Goal: Task Accomplishment & Management: Complete application form

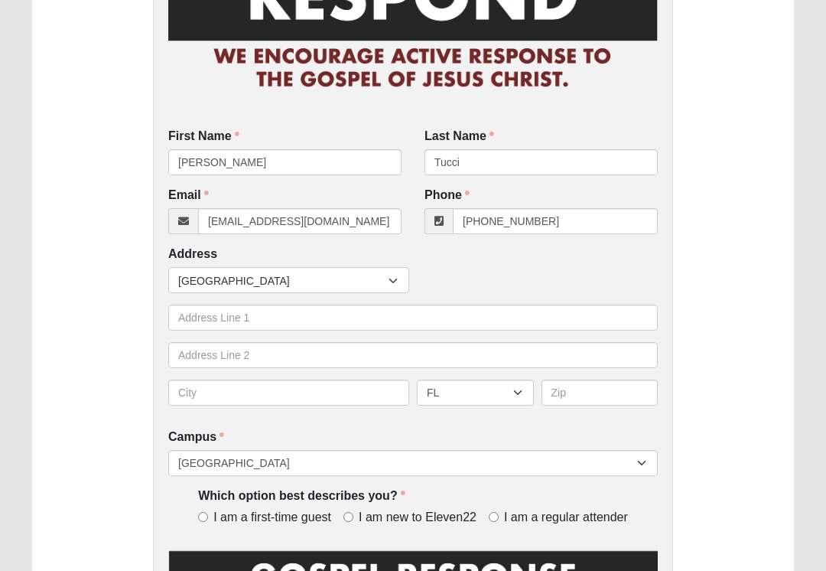
scroll to position [156, 0]
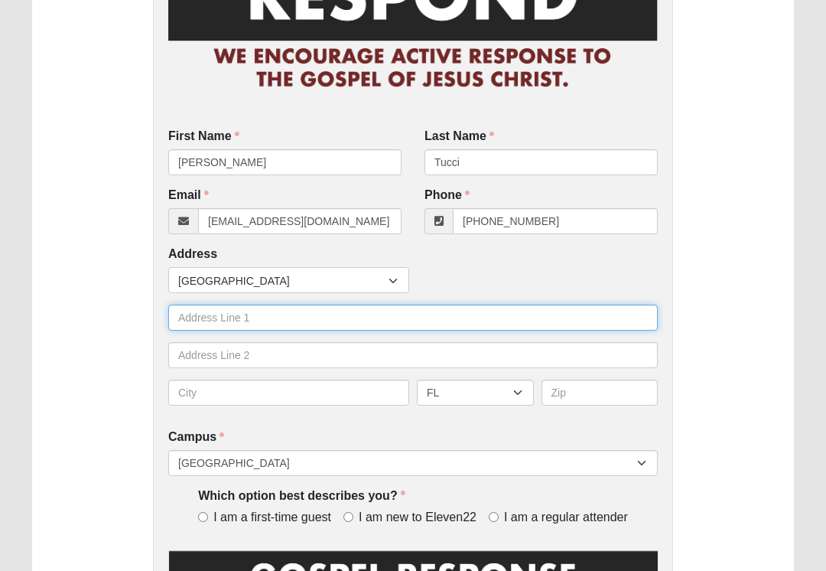
click at [285, 320] on input "text" at bounding box center [412, 317] width 489 height 26
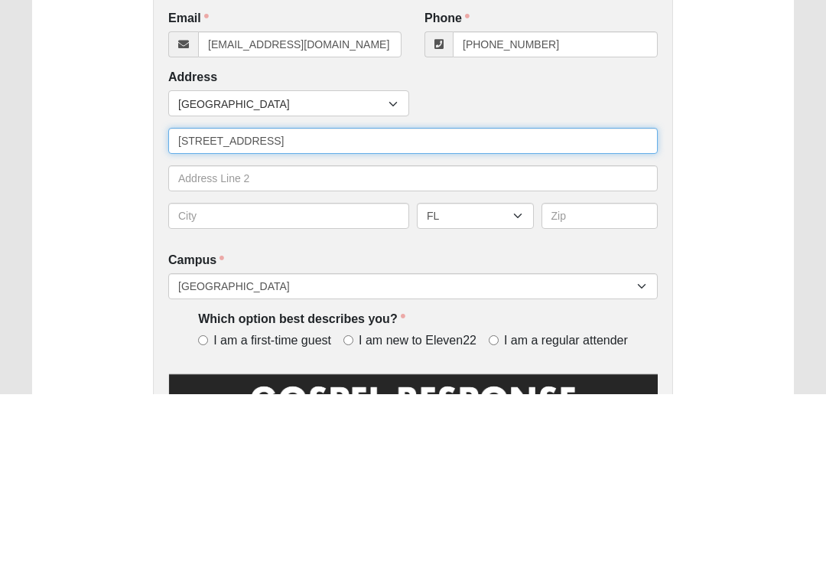
type input "[STREET_ADDRESS]"
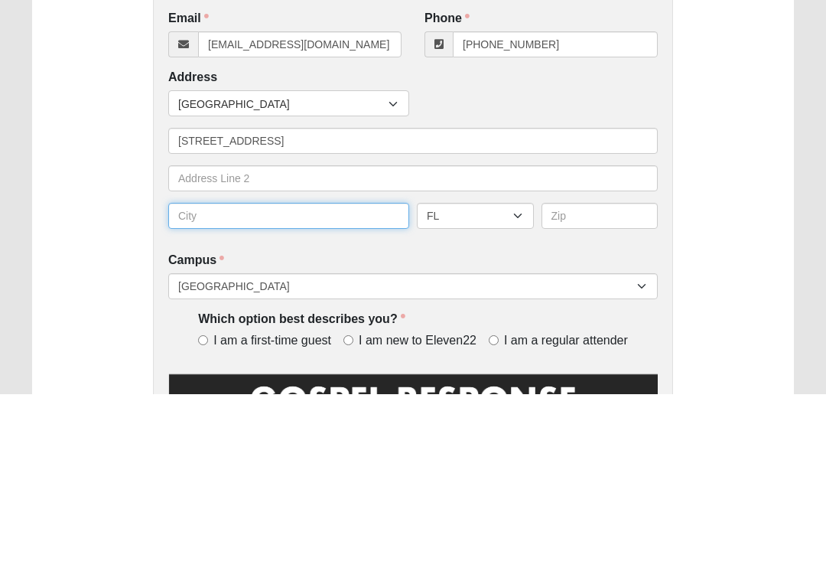
click at [305, 379] on input "text" at bounding box center [288, 392] width 241 height 26
type input "[GEOGRAPHIC_DATA]"
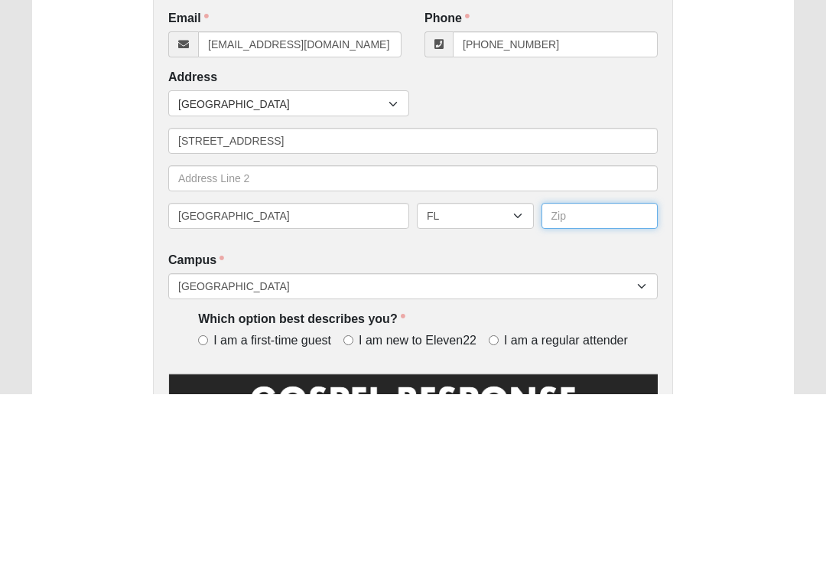
click at [599, 379] on input "text" at bounding box center [599, 392] width 117 height 26
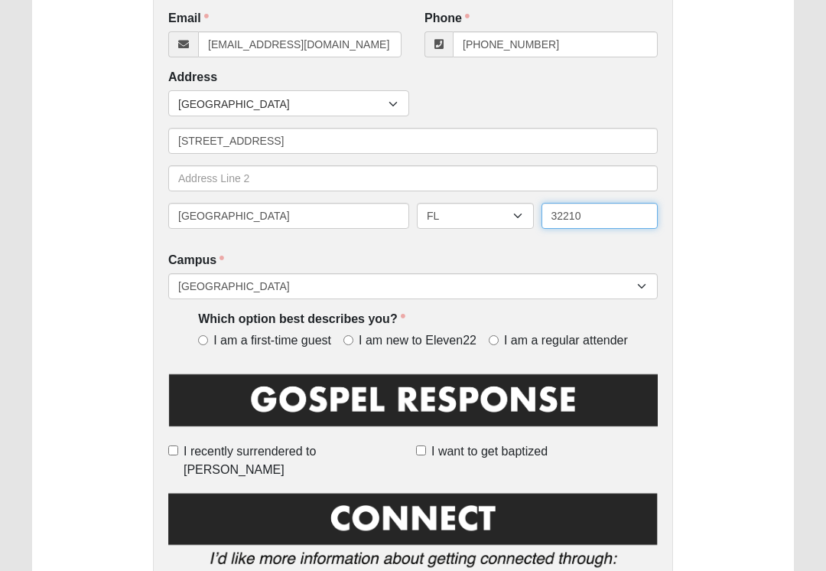
type input "32210"
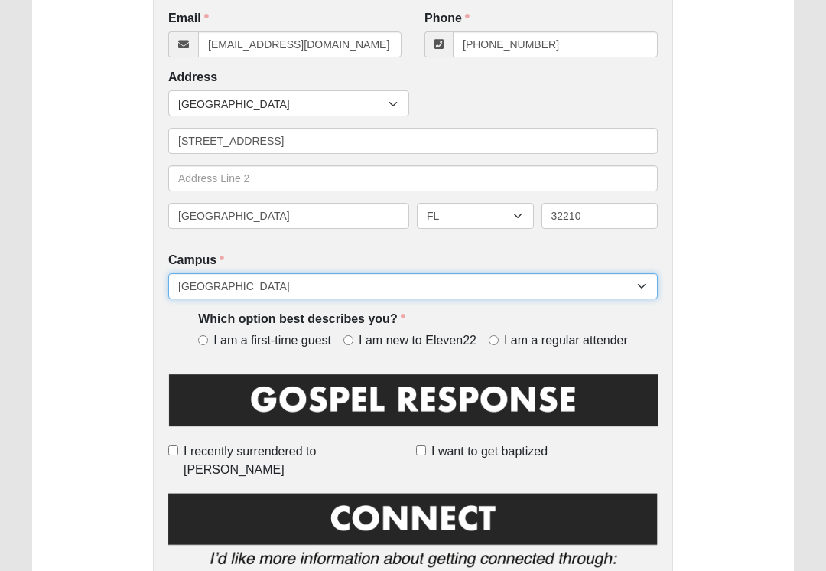
click at [339, 281] on select "Arlington Baymeadows Eleven22 Online [PERSON_NAME][GEOGRAPHIC_DATA] Jesup [GEOG…" at bounding box center [412, 286] width 489 height 26
select select "4"
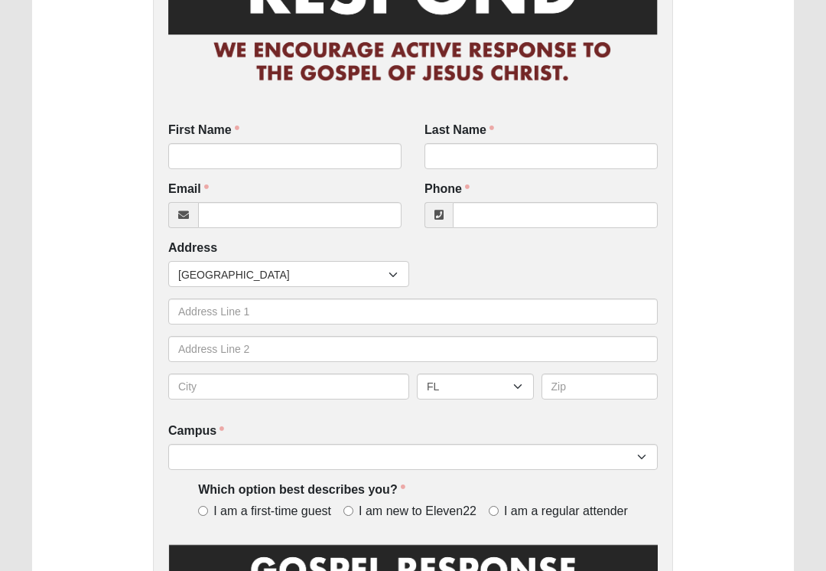
scroll to position [162, 0]
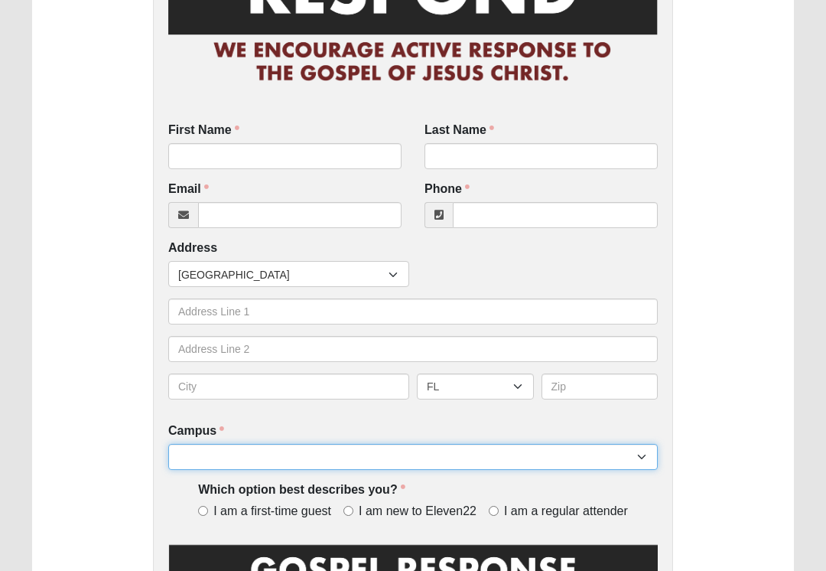
click at [638, 462] on select "Arlington Baymeadows Eleven22 Online [PERSON_NAME][GEOGRAPHIC_DATA] Jesup [GEOG…" at bounding box center [412, 457] width 489 height 26
select select "4"
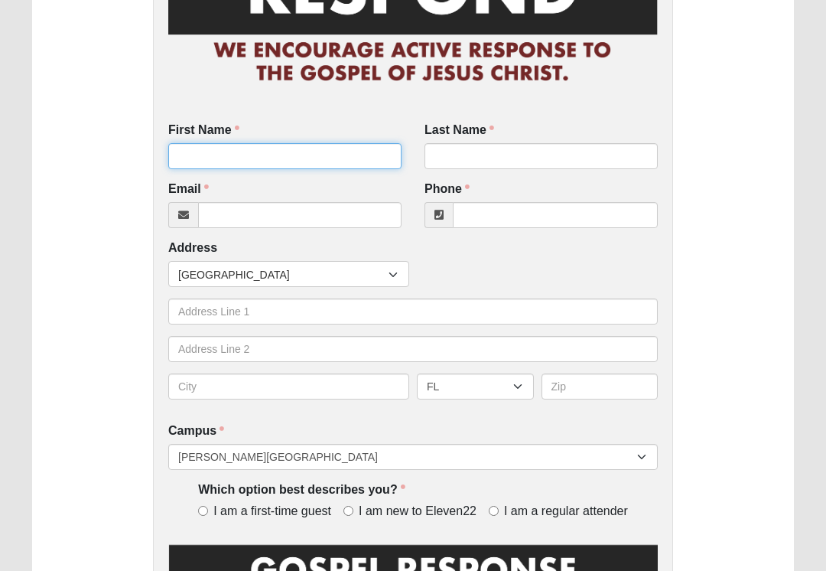
click at [314, 161] on input "First Name" at bounding box center [284, 156] width 233 height 26
type input "[PERSON_NAME]"
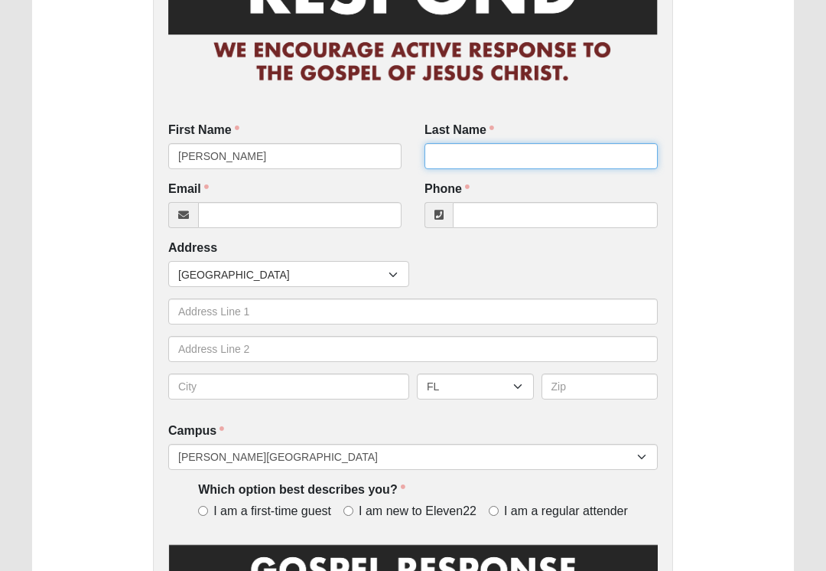
click at [512, 155] on input "Last Name" at bounding box center [540, 156] width 233 height 26
type input "Tucci"
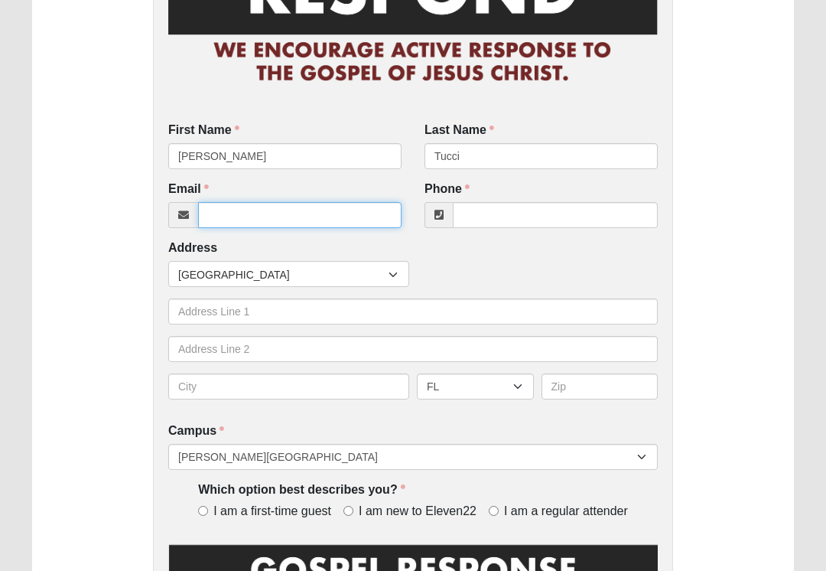
click at [314, 207] on input "Email" at bounding box center [299, 215] width 203 height 26
type input "[EMAIL_ADDRESS][DOMAIN_NAME]"
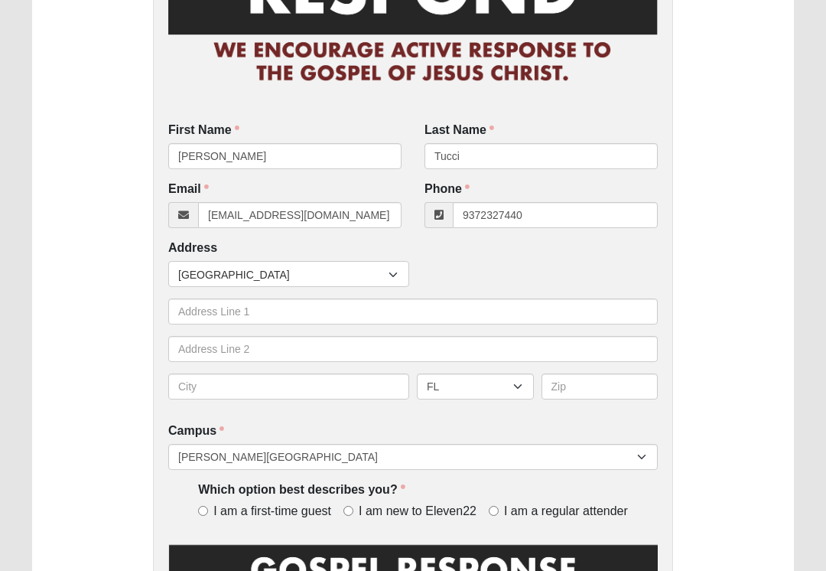
type input "[PHONE_NUMBER]"
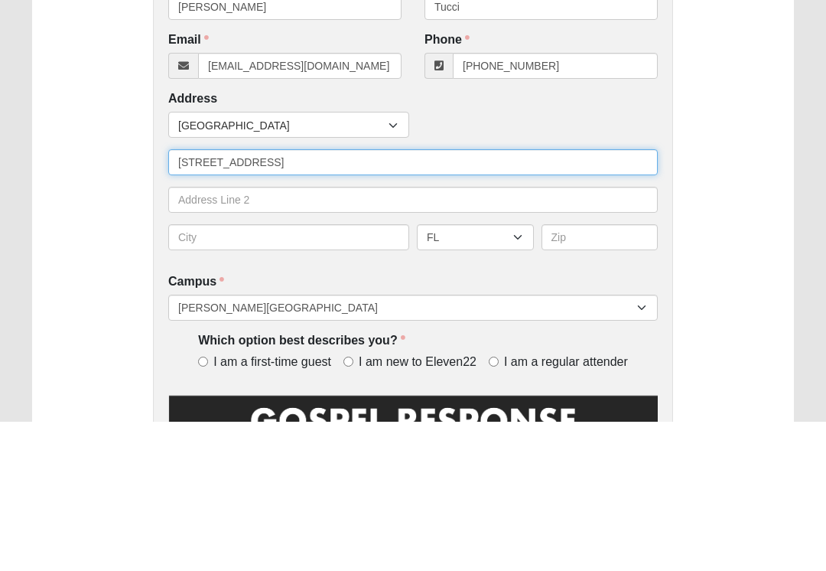
type input "[STREET_ADDRESS]"
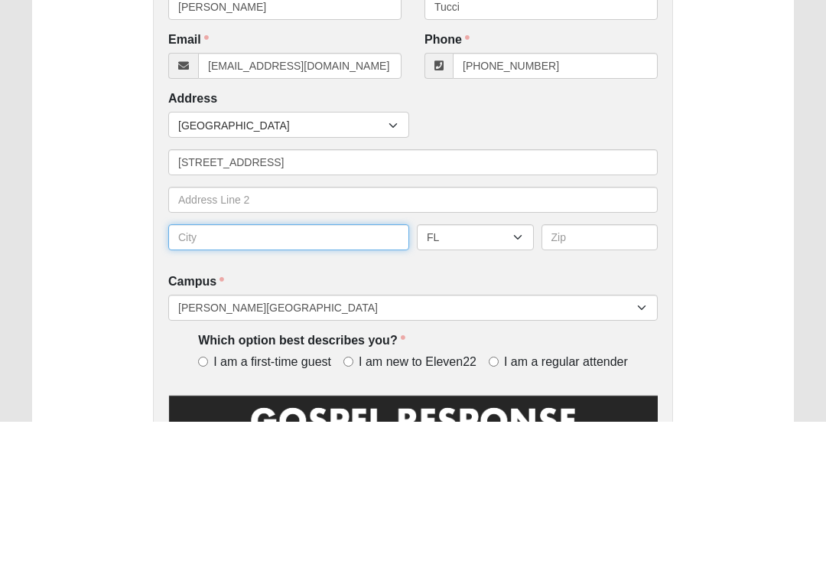
click at [336, 373] on input "text" at bounding box center [288, 386] width 241 height 26
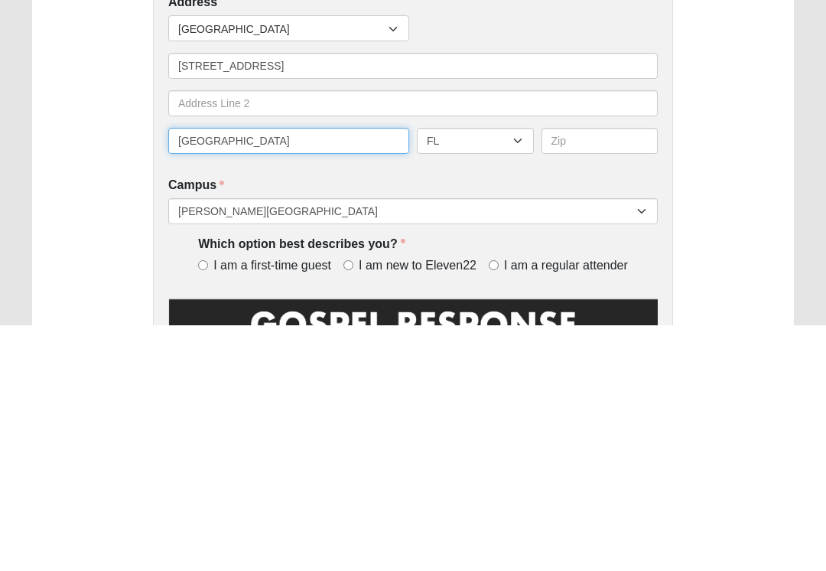
type input "[GEOGRAPHIC_DATA]"
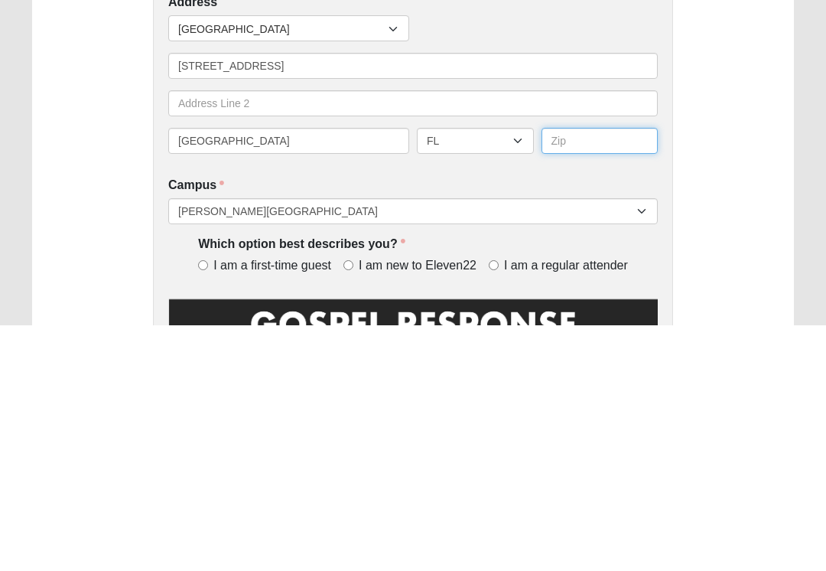
click at [597, 373] on input "text" at bounding box center [599, 386] width 117 height 26
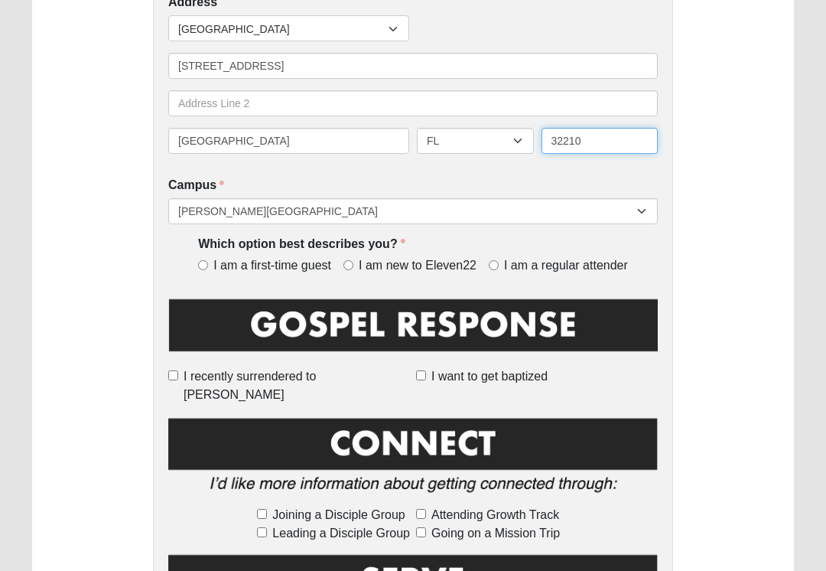
type input "32210"
click at [506, 264] on span "I am a regular attender" at bounding box center [566, 266] width 124 height 18
click at [499, 264] on input "I am a regular attender" at bounding box center [494, 265] width 10 height 10
radio input "true"
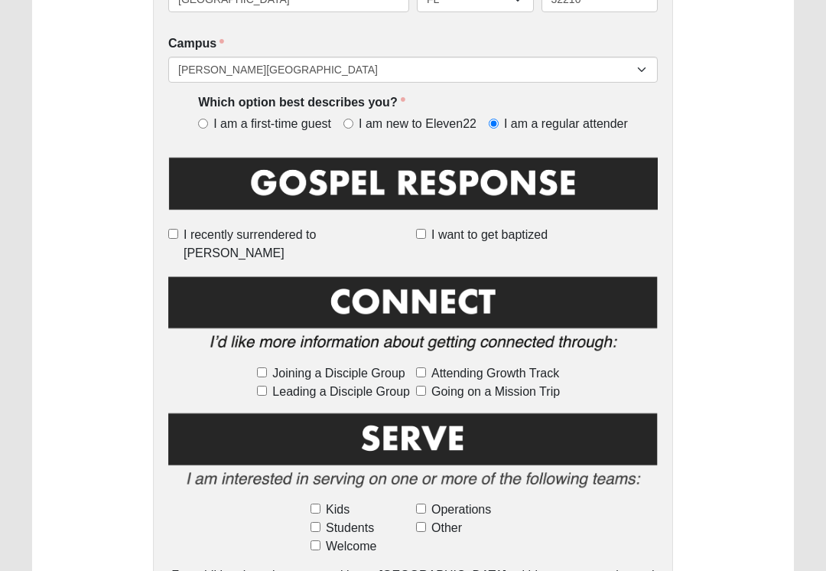
scroll to position [550, 0]
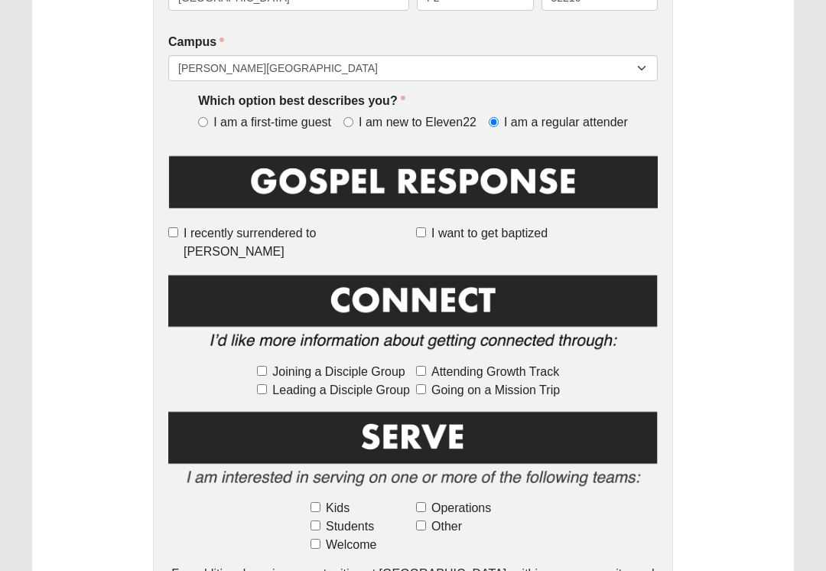
click at [267, 385] on input "Leading a Disciple Group" at bounding box center [262, 390] width 10 height 10
checkbox input "true"
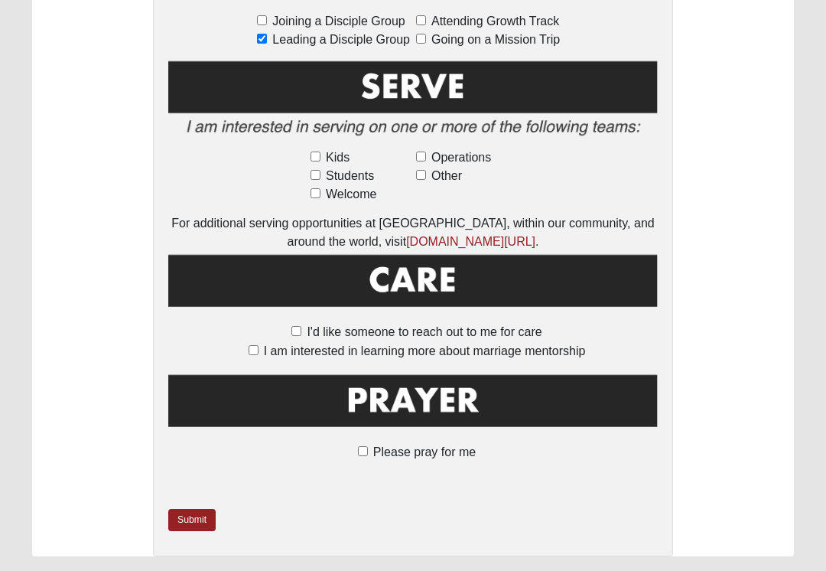
scroll to position [902, 0]
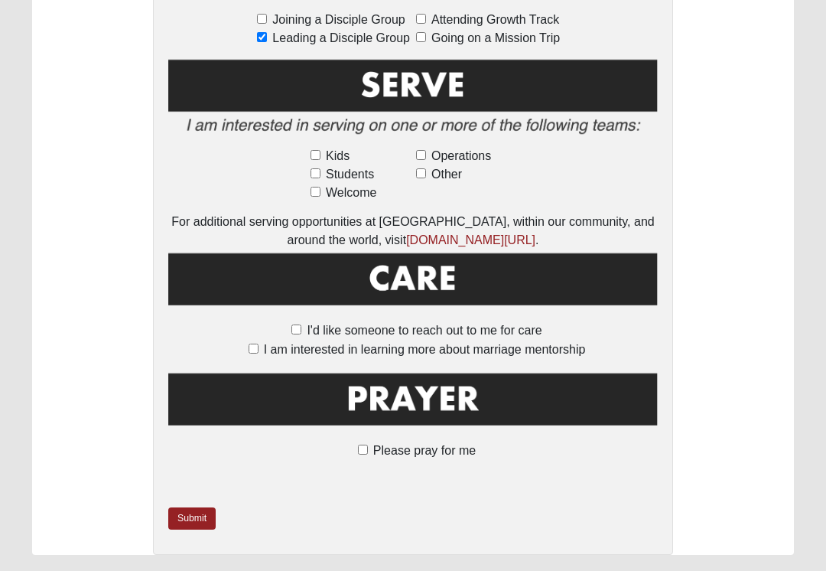
click at [192, 507] on link "Submit" at bounding box center [191, 518] width 47 height 22
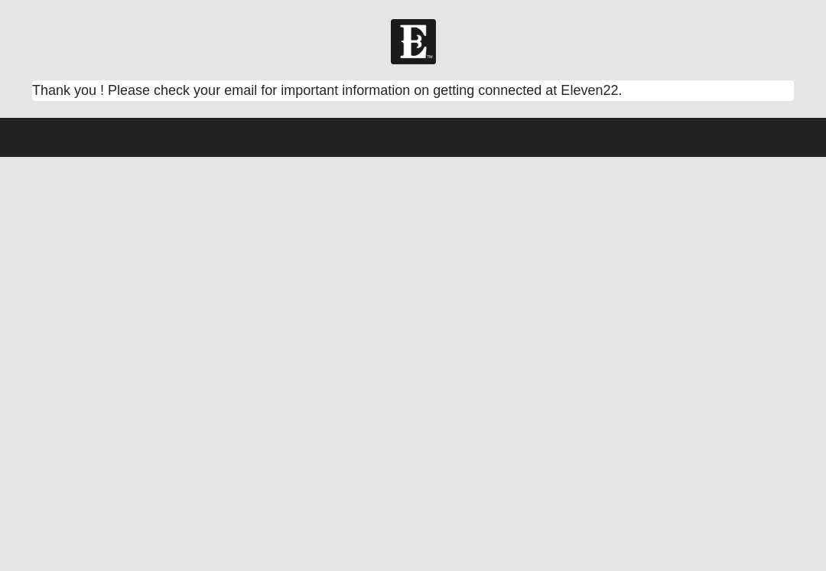
scroll to position [0, 0]
